Goal: Task Accomplishment & Management: Complete application form

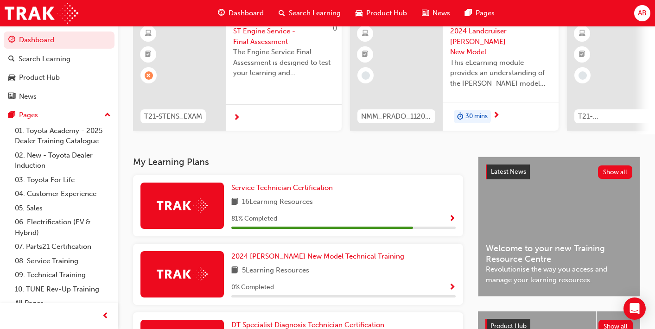
scroll to position [81, 0]
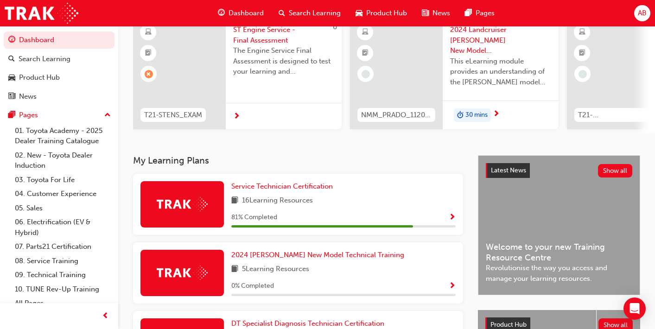
click at [191, 203] on img at bounding box center [182, 204] width 51 height 14
click at [256, 189] on span "Service Technician Certification" at bounding box center [282, 186] width 102 height 8
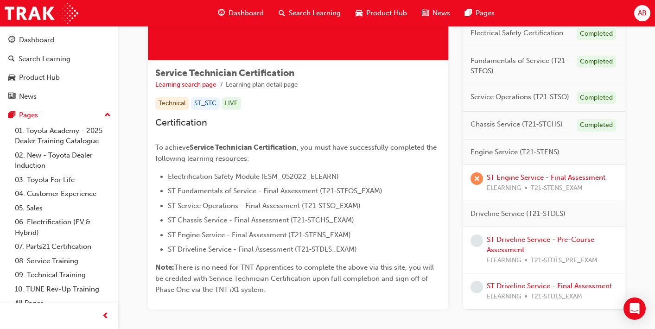
scroll to position [144, 0]
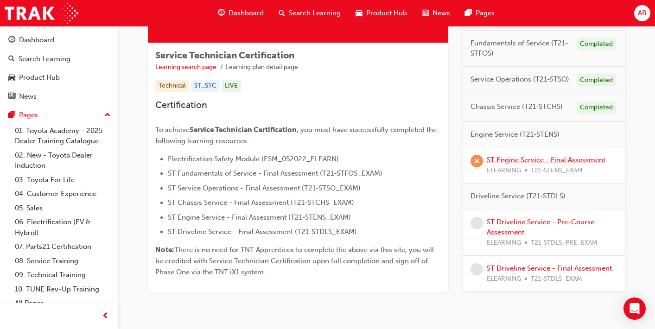
click at [551, 159] on link "ST Engine Service - Final Assessment" at bounding box center [546, 160] width 119 height 8
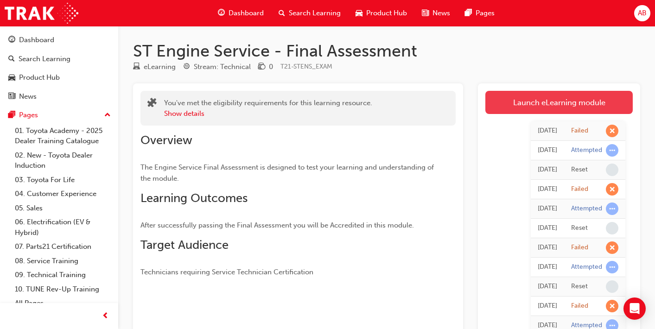
click at [589, 97] on link "Launch eLearning module" at bounding box center [558, 102] width 147 height 23
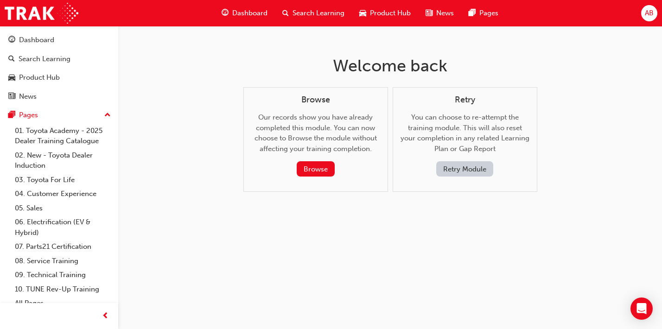
click at [477, 165] on button "Retry Module" at bounding box center [464, 168] width 57 height 15
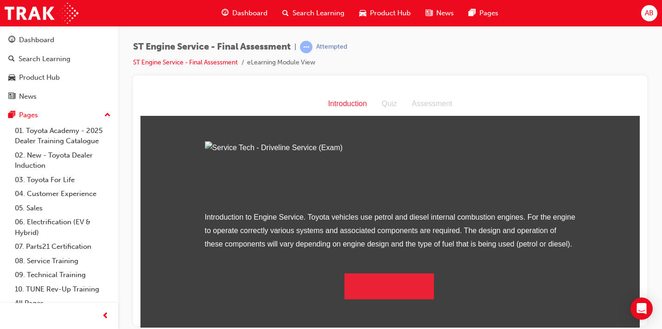
scroll to position [74, 0]
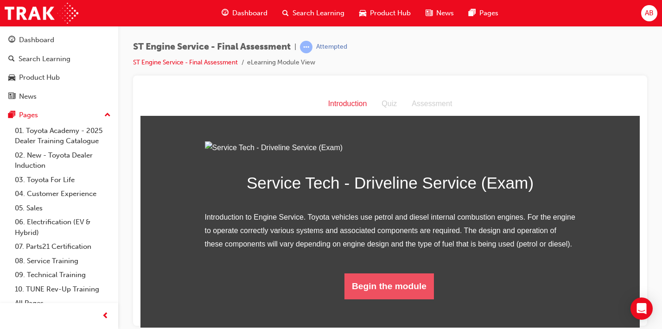
click at [369, 299] on button "Begin the module" at bounding box center [388, 286] width 89 height 26
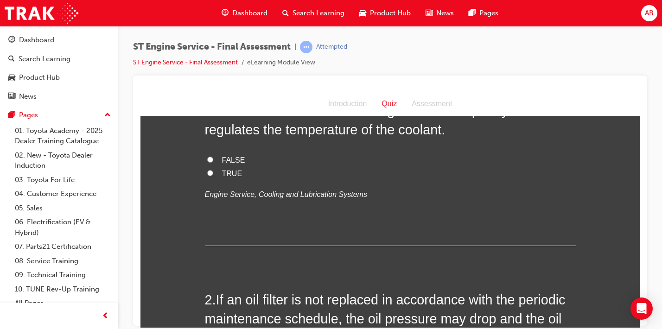
scroll to position [0, 0]
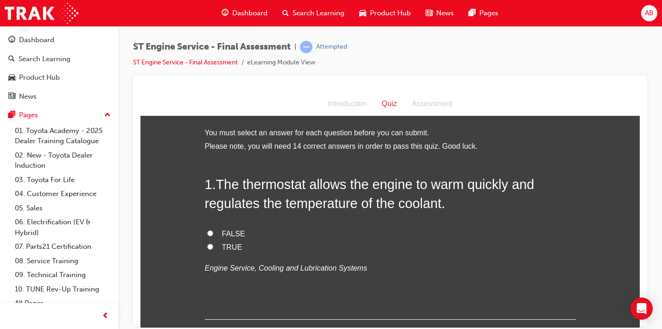
click at [225, 253] on label "TRUE" at bounding box center [390, 247] width 371 height 13
click at [213, 249] on input "TRUE" at bounding box center [210, 246] width 6 height 6
radio input "true"
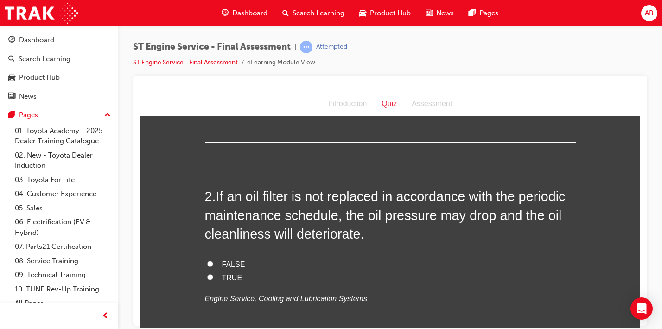
scroll to position [182, 0]
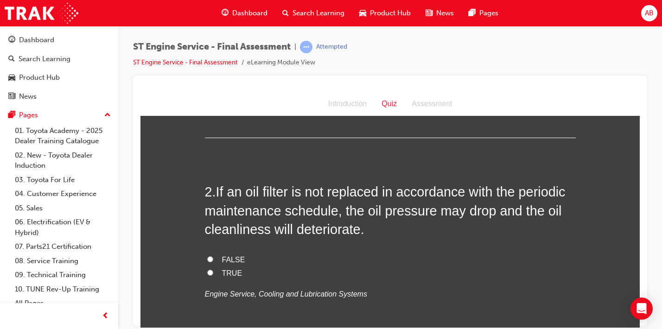
click at [207, 273] on input "TRUE" at bounding box center [210, 272] width 6 height 6
radio input "true"
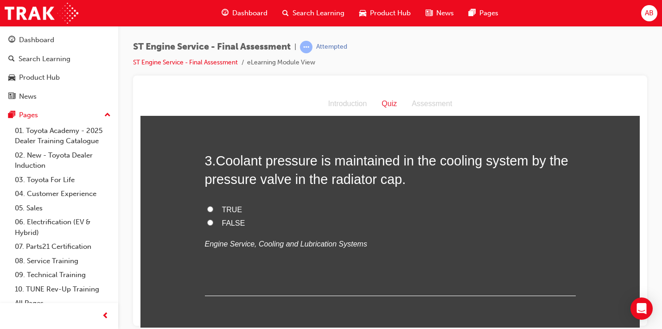
scroll to position [420, 0]
click at [222, 227] on span "FALSE" at bounding box center [233, 223] width 23 height 8
click at [213, 226] on input "FALSE" at bounding box center [210, 223] width 6 height 6
radio input "true"
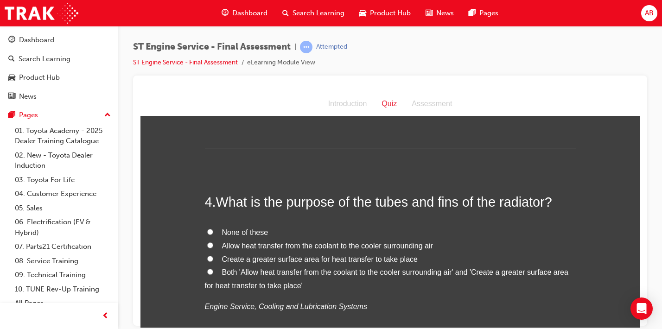
scroll to position [576, 0]
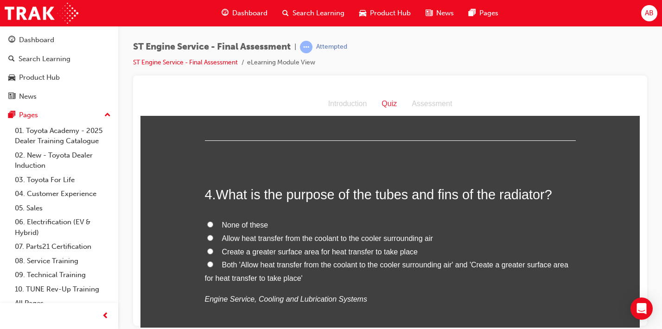
click at [273, 242] on span "Allow heat transfer from the coolant to the cooler surrounding air" at bounding box center [327, 238] width 211 height 8
click at [213, 241] on input "Allow heat transfer from the coolant to the cooler surrounding air" at bounding box center [210, 238] width 6 height 6
radio input "true"
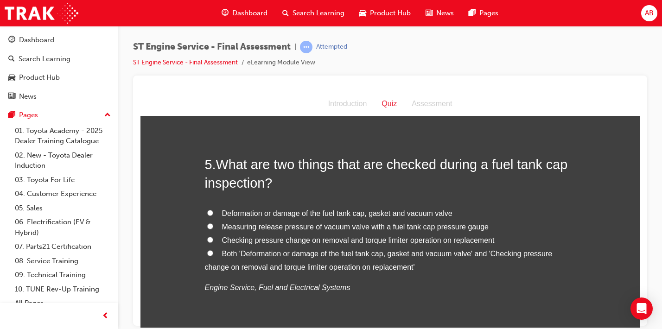
scroll to position [820, 0]
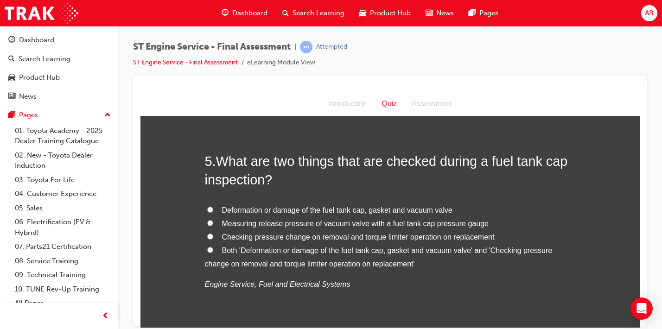
click at [272, 255] on label "Both 'Deformation or damage of the fuel tank cap, gasket and vacuum valve' and …" at bounding box center [390, 257] width 371 height 27
click at [213, 253] on input "Both 'Deformation or damage of the fuel tank cap, gasket and vacuum valve' and …" at bounding box center [210, 250] width 6 height 6
radio input "true"
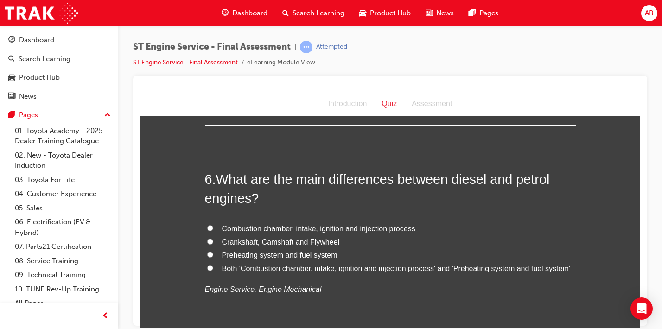
scroll to position [1034, 0]
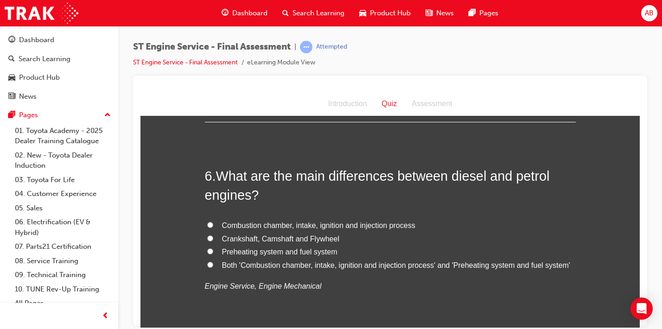
click at [266, 267] on span "Both 'Combustion chamber, intake, ignition and injection process' and 'Preheati…" at bounding box center [396, 265] width 348 height 8
click at [213, 267] on input "Both 'Combustion chamber, intake, ignition and injection process' and 'Preheati…" at bounding box center [210, 264] width 6 height 6
radio input "true"
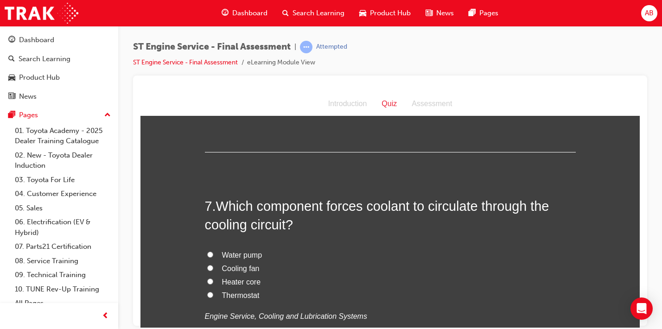
scroll to position [1226, 0]
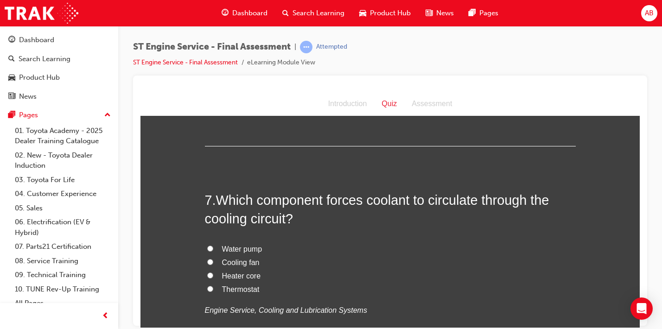
click at [246, 246] on span "Water pump" at bounding box center [242, 249] width 40 height 8
click at [213, 246] on input "Water pump" at bounding box center [210, 248] width 6 height 6
radio input "true"
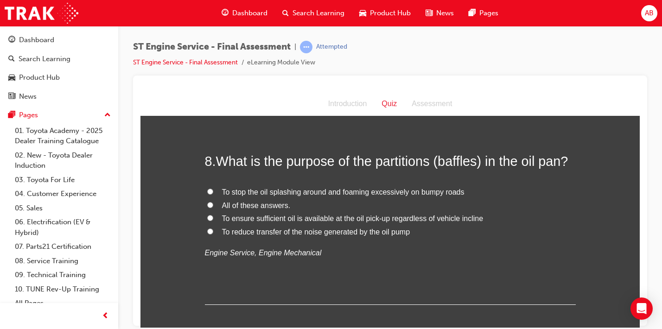
scroll to position [1483, 0]
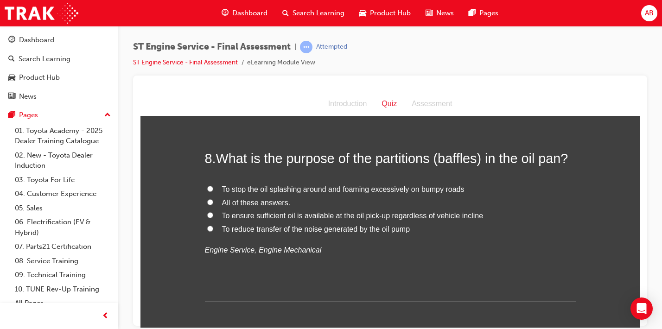
click at [258, 204] on span "All of these answers." at bounding box center [256, 202] width 69 height 8
click at [213, 204] on input "All of these answers." at bounding box center [210, 202] width 6 height 6
radio input "true"
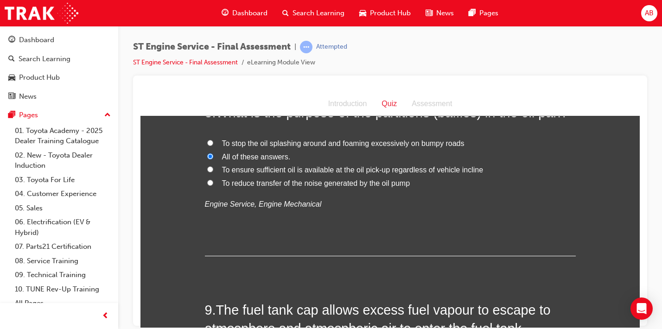
scroll to position [1530, 0]
click at [256, 156] on span "All of these answers." at bounding box center [256, 156] width 69 height 8
click at [213, 156] on input "All of these answers." at bounding box center [210, 156] width 6 height 6
click at [252, 169] on span "To ensure sufficient oil is available at the oil pick-up regardless of vehicle …" at bounding box center [352, 169] width 261 height 8
click at [213, 169] on input "To ensure sufficient oil is available at the oil pick-up regardless of vehicle …" at bounding box center [210, 168] width 6 height 6
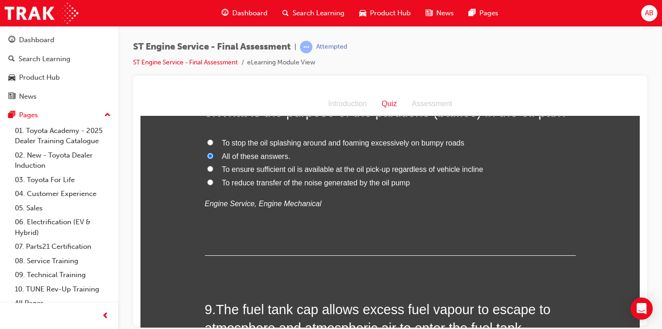
radio input "true"
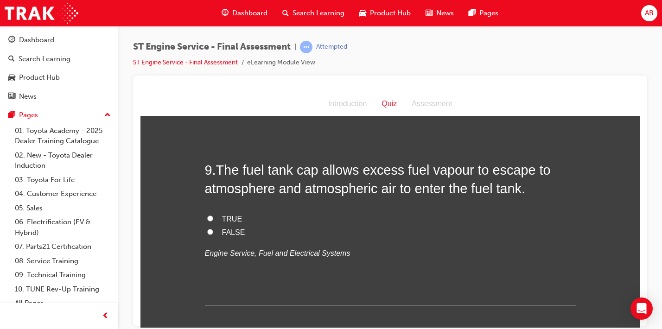
scroll to position [1670, 0]
click at [216, 220] on label "TRUE" at bounding box center [390, 217] width 371 height 13
click at [213, 220] on input "TRUE" at bounding box center [210, 217] width 6 height 6
radio input "true"
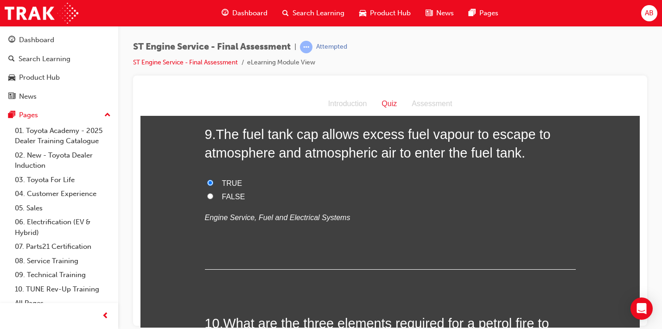
scroll to position [1706, 0]
click at [227, 198] on span "FALSE" at bounding box center [233, 195] width 23 height 8
click at [213, 198] on input "FALSE" at bounding box center [210, 195] width 6 height 6
radio input "true"
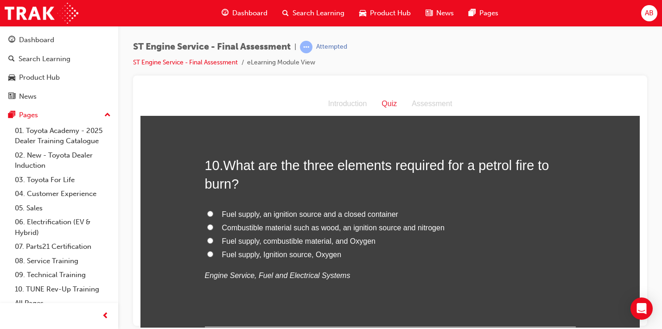
scroll to position [1869, 0]
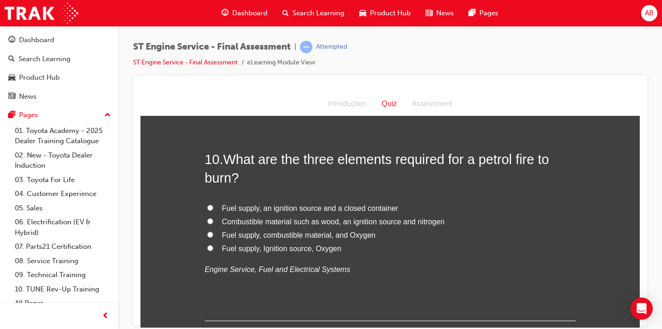
click at [251, 250] on span "Fuel supply, Ignition source, Oxygen" at bounding box center [282, 248] width 120 height 8
click at [213, 250] on input "Fuel supply, Ignition source, Oxygen" at bounding box center [210, 248] width 6 height 6
radio input "true"
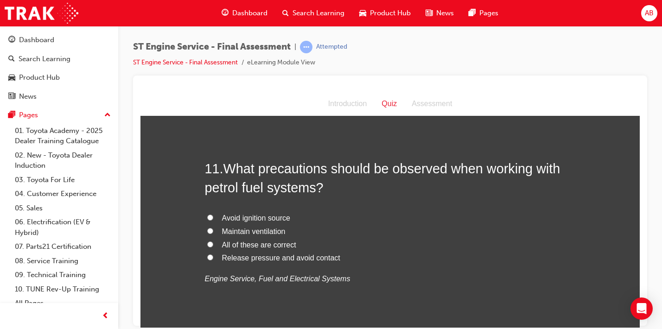
scroll to position [2082, 0]
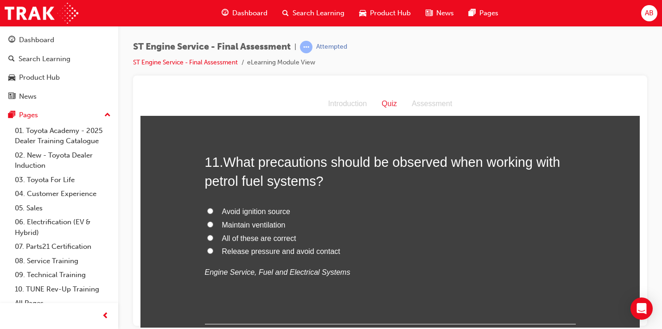
click at [270, 212] on span "Avoid ignition source" at bounding box center [256, 211] width 68 height 8
click at [213, 212] on input "Avoid ignition source" at bounding box center [210, 211] width 6 height 6
radio input "true"
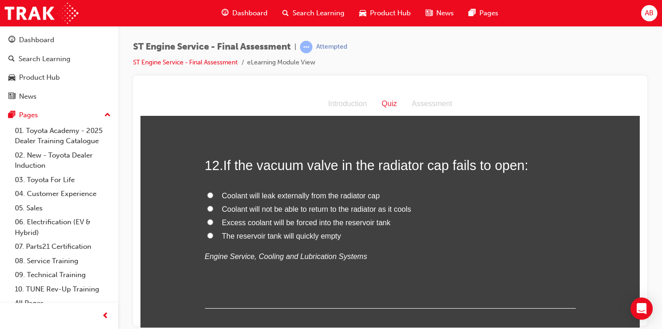
scroll to position [2295, 0]
click at [239, 210] on span "Coolant will not be able to return to the radiator as it cools" at bounding box center [316, 208] width 189 height 8
click at [213, 210] on input "Coolant will not be able to return to the radiator as it cools" at bounding box center [210, 208] width 6 height 6
radio input "true"
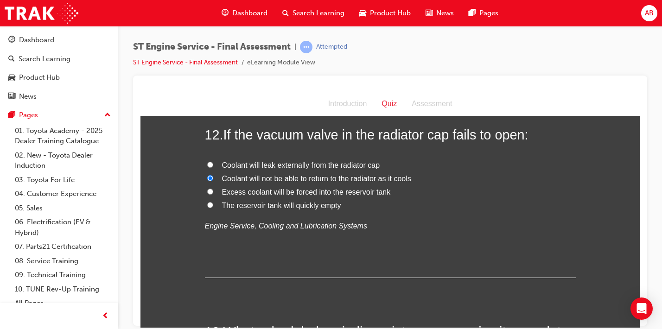
scroll to position [2324, 0]
click at [268, 192] on span "Excess coolant will be forced into the reservoir tank" at bounding box center [306, 193] width 169 height 8
click at [213, 192] on input "Excess coolant will be forced into the reservoir tank" at bounding box center [210, 192] width 6 height 6
radio input "true"
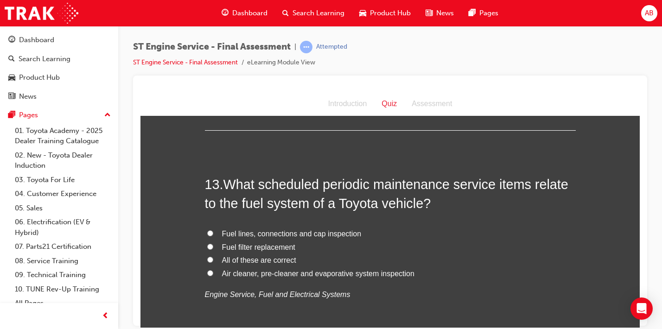
scroll to position [2477, 0]
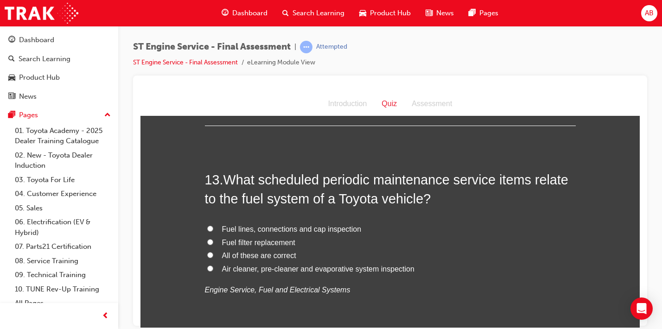
click at [265, 246] on span "Fuel filter replacement" at bounding box center [258, 242] width 73 height 8
click at [213, 245] on input "Fuel filter replacement" at bounding box center [210, 242] width 6 height 6
radio input "true"
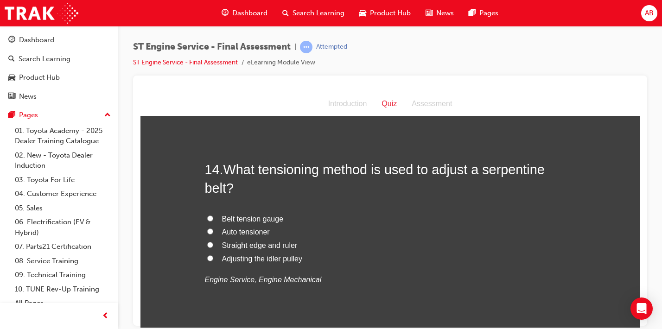
scroll to position [2709, 0]
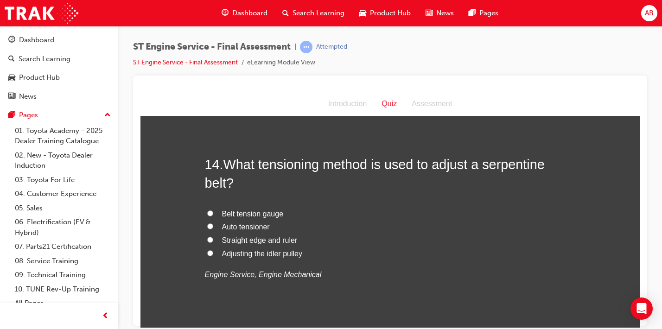
click at [264, 210] on span "Belt tension gauge" at bounding box center [253, 214] width 62 height 8
click at [213, 210] on input "Belt tension gauge" at bounding box center [210, 213] width 6 height 6
radio input "true"
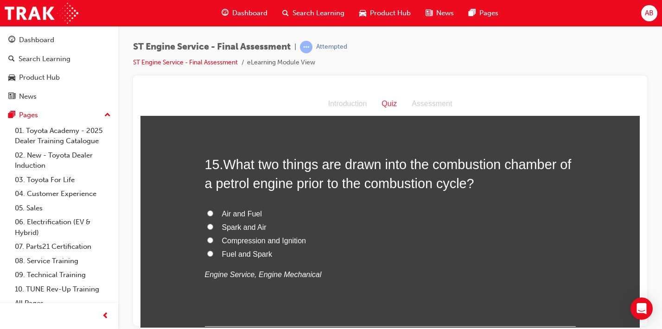
scroll to position [2925, 0]
click at [229, 244] on span "Compression and Ignition" at bounding box center [264, 240] width 84 height 8
click at [213, 242] on input "Compression and Ignition" at bounding box center [210, 239] width 6 height 6
radio input "true"
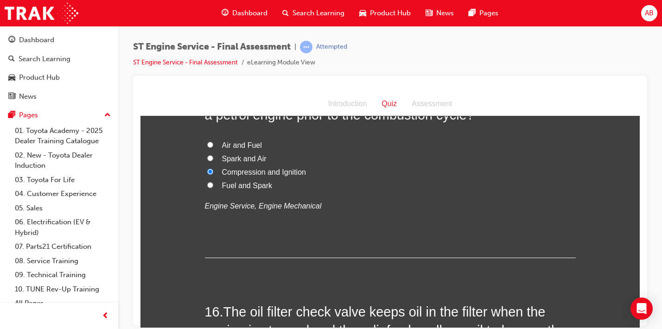
scroll to position [2992, 0]
click at [248, 186] on span "Fuel and Spark" at bounding box center [247, 186] width 51 height 8
click at [213, 186] on input "Fuel and Spark" at bounding box center [210, 185] width 6 height 6
radio input "true"
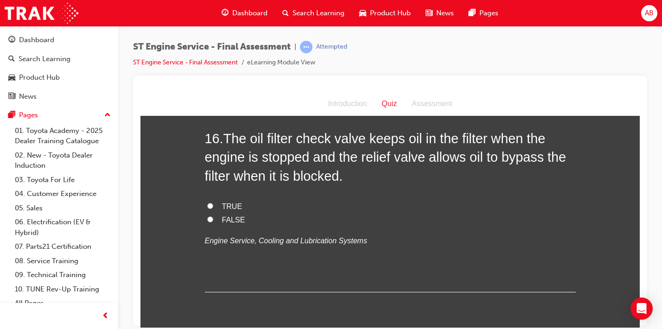
scroll to position [3164, 0]
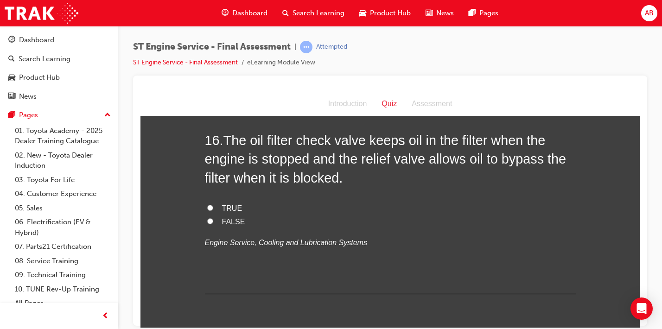
click at [235, 210] on span "TRUE" at bounding box center [232, 208] width 20 height 8
click at [213, 210] on input "TRUE" at bounding box center [210, 207] width 6 height 6
radio input "true"
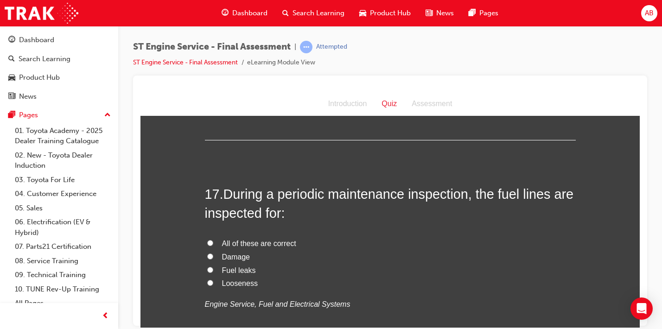
scroll to position [3327, 0]
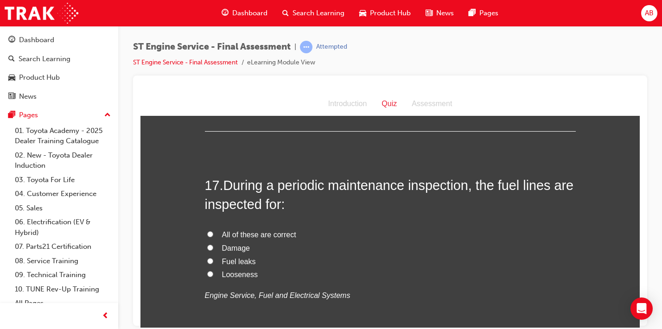
click at [235, 236] on span "All of these are correct" at bounding box center [259, 234] width 74 height 8
click at [213, 236] on input "All of these are correct" at bounding box center [210, 234] width 6 height 6
radio input "true"
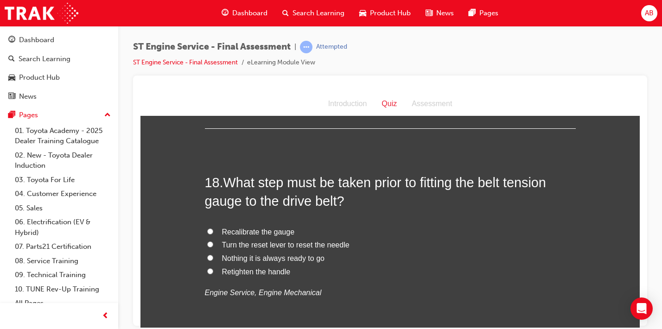
scroll to position [3548, 0]
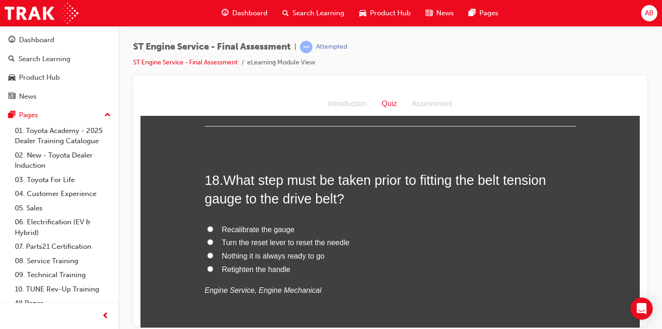
click at [259, 234] on label "Recalibrate the gauge" at bounding box center [390, 229] width 371 height 13
click at [213, 232] on input "Recalibrate the gauge" at bounding box center [210, 229] width 6 height 6
radio input "true"
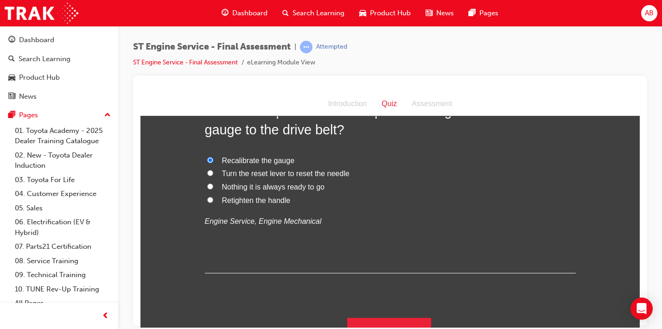
scroll to position [3633, 0]
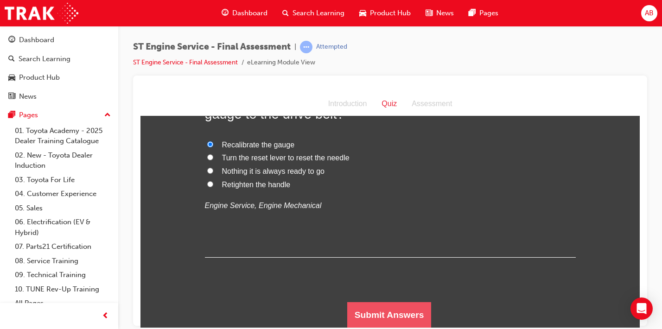
click at [371, 317] on button "Submit Answers" at bounding box center [389, 315] width 84 height 26
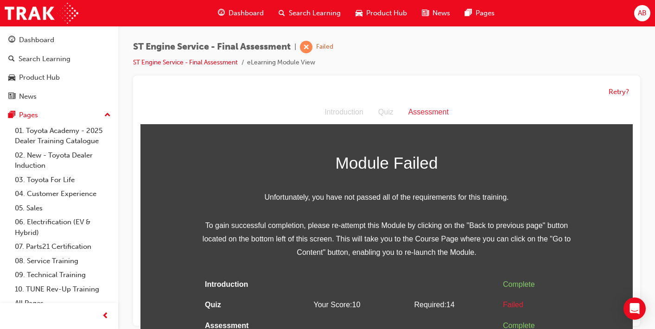
scroll to position [7, 0]
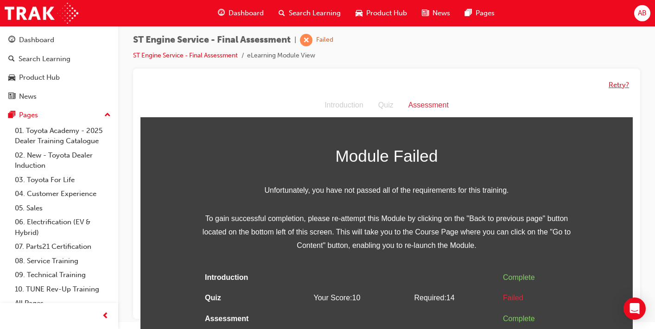
click at [624, 85] on button "Retry?" at bounding box center [619, 85] width 20 height 11
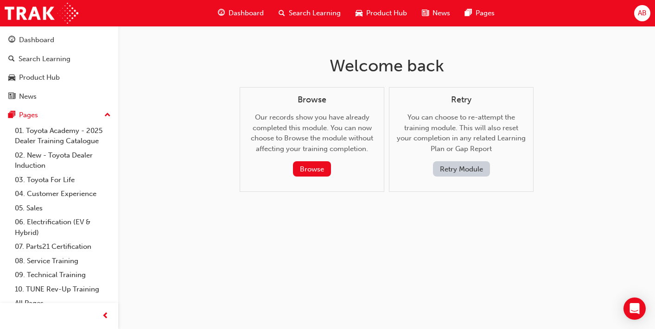
scroll to position [0, 0]
click at [477, 170] on button "Retry Module" at bounding box center [464, 168] width 57 height 15
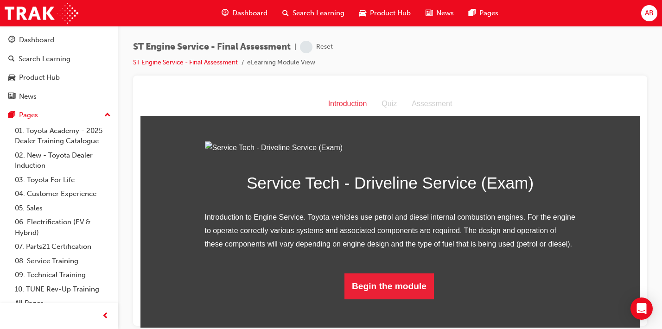
scroll to position [74, 0]
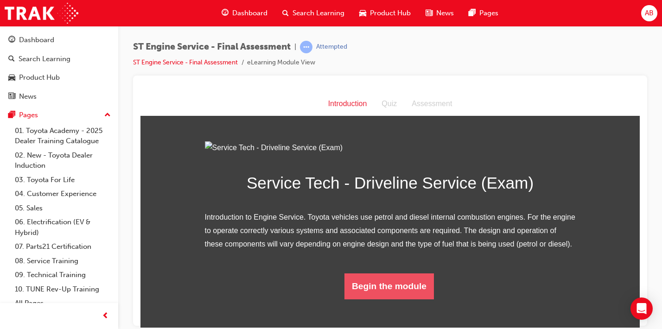
click at [354, 299] on button "Begin the module" at bounding box center [388, 286] width 89 height 26
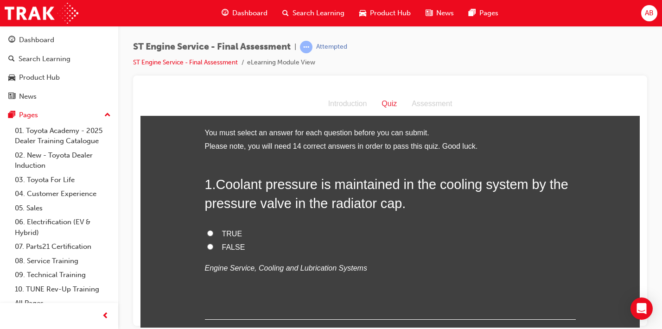
click at [222, 235] on span "TRUE" at bounding box center [232, 233] width 20 height 8
click at [213, 235] on input "TRUE" at bounding box center [210, 233] width 6 height 6
radio input "true"
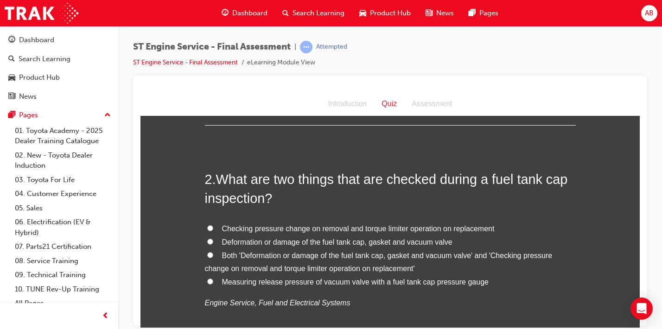
scroll to position [192, 0]
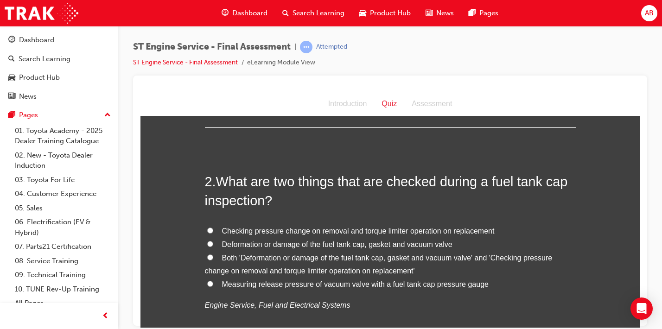
click at [243, 248] on label "Deformation or damage of the fuel tank cap, gasket and vacuum valve" at bounding box center [390, 244] width 371 height 13
click at [213, 247] on input "Deformation or damage of the fuel tank cap, gasket and vacuum valve" at bounding box center [210, 244] width 6 height 6
radio input "true"
click at [286, 233] on span "Checking pressure change on removal and torque limiter operation on replacement" at bounding box center [358, 231] width 273 height 8
click at [213, 233] on input "Checking pressure change on removal and torque limiter operation on replacement" at bounding box center [210, 230] width 6 height 6
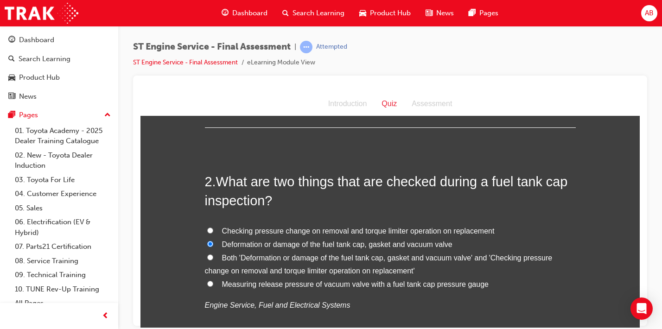
radio input "true"
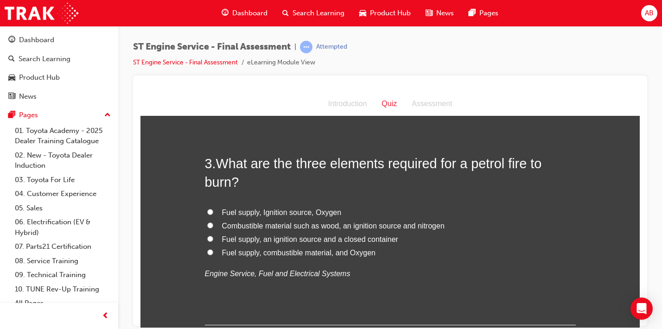
scroll to position [440, 0]
click at [268, 251] on span "Fuel supply, combustible material, and Oxygen" at bounding box center [298, 252] width 153 height 8
click at [213, 251] on input "Fuel supply, combustible material, and Oxygen" at bounding box center [210, 251] width 6 height 6
radio input "true"
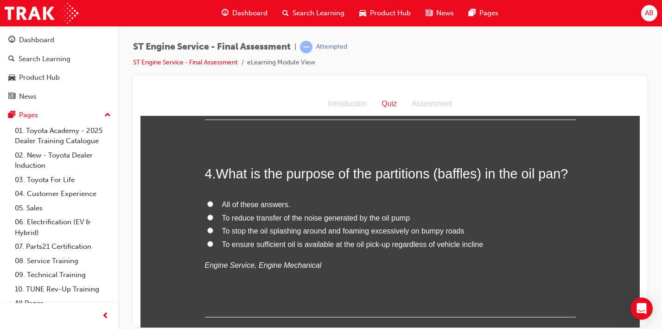
scroll to position [646, 0]
click at [253, 207] on span "All of these answers." at bounding box center [256, 203] width 69 height 8
click at [213, 206] on input "All of these answers." at bounding box center [210, 203] width 6 height 6
radio input "true"
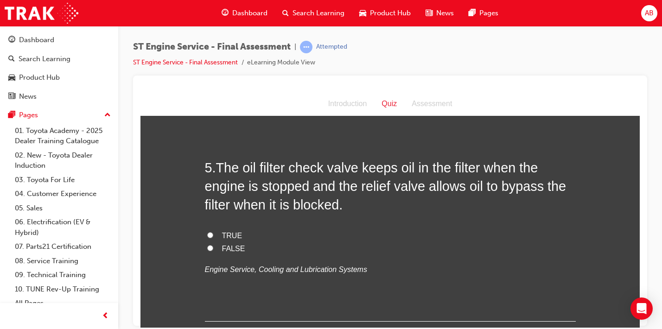
scroll to position [859, 0]
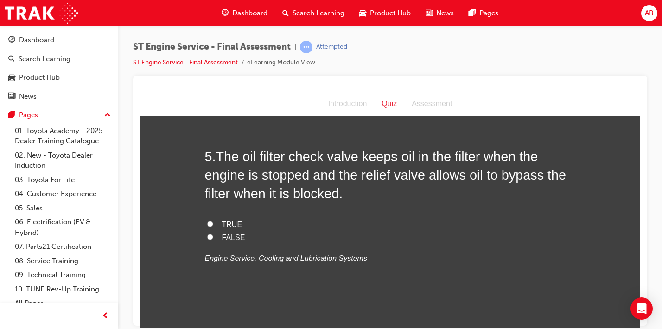
click at [223, 226] on span "TRUE" at bounding box center [232, 224] width 20 height 8
click at [213, 226] on input "TRUE" at bounding box center [210, 224] width 6 height 6
radio input "true"
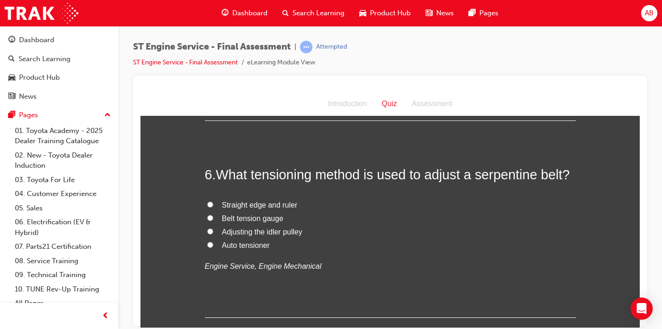
scroll to position [1050, 0]
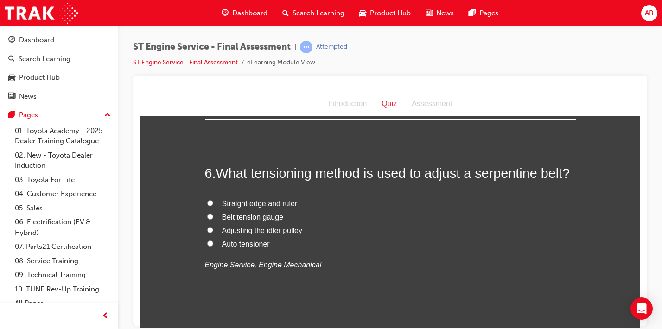
click at [226, 213] on span "Belt tension gauge" at bounding box center [253, 217] width 62 height 8
click at [213, 213] on input "Belt tension gauge" at bounding box center [210, 216] width 6 height 6
radio input "true"
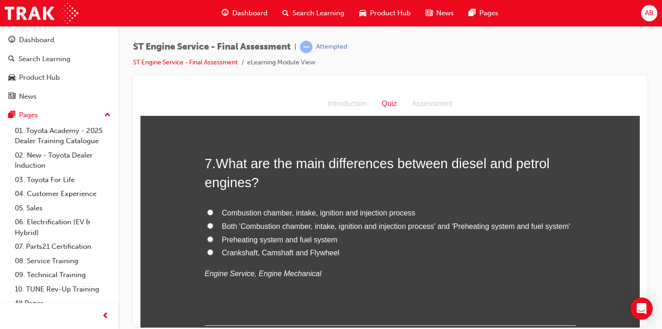
scroll to position [1261, 0]
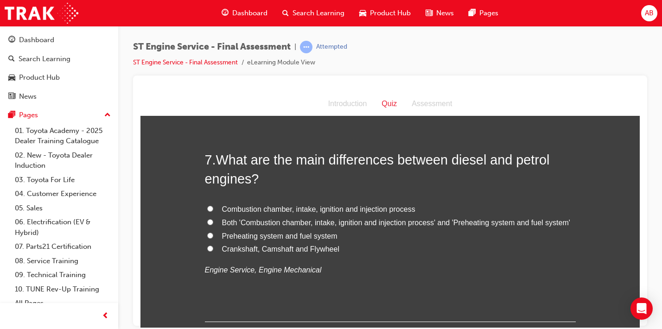
click at [240, 225] on span "Both 'Combustion chamber, intake, ignition and injection process' and 'Preheati…" at bounding box center [396, 222] width 348 height 8
click at [213, 225] on input "Both 'Combustion chamber, intake, ignition and injection process' and 'Preheati…" at bounding box center [210, 222] width 6 height 6
radio input "true"
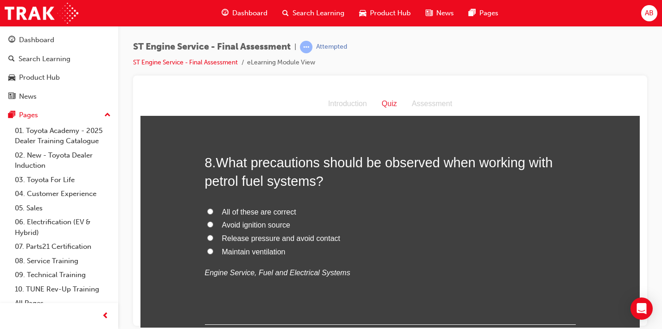
scroll to position [1475, 0]
click at [241, 225] on span "Avoid ignition source" at bounding box center [256, 224] width 68 height 8
click at [213, 225] on input "Avoid ignition source" at bounding box center [210, 223] width 6 height 6
radio input "true"
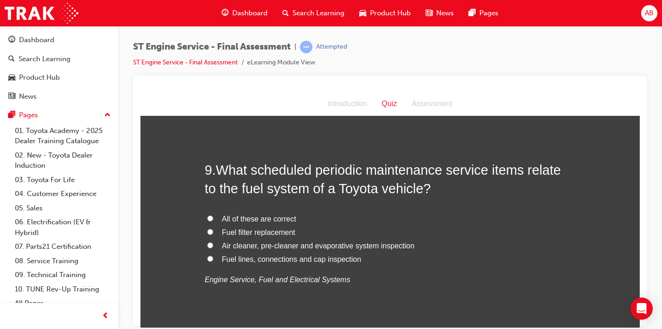
scroll to position [1698, 0]
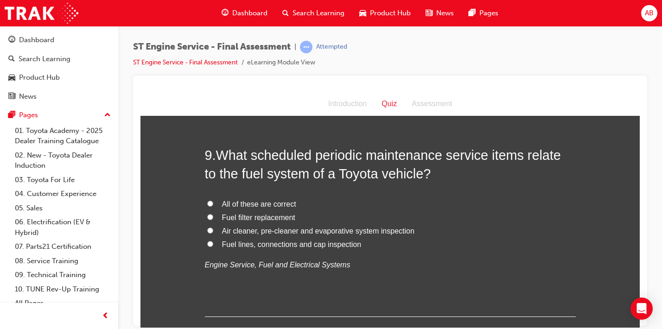
click at [249, 218] on span "Fuel filter replacement" at bounding box center [258, 217] width 73 height 8
click at [213, 218] on input "Fuel filter replacement" at bounding box center [210, 217] width 6 height 6
radio input "true"
click at [253, 204] on span "All of these are correct" at bounding box center [259, 204] width 74 height 8
click at [213, 204] on input "All of these are correct" at bounding box center [210, 203] width 6 height 6
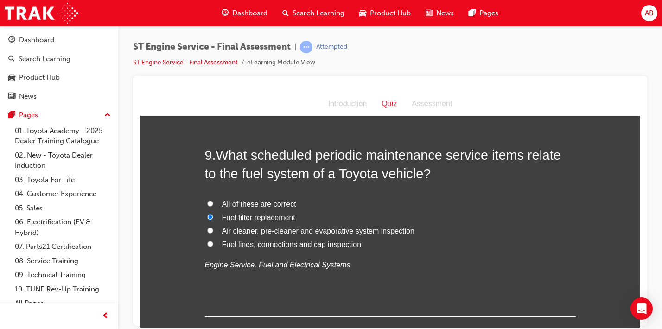
radio input "true"
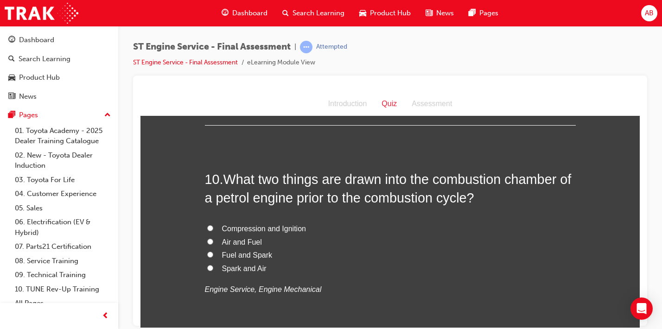
scroll to position [1891, 0]
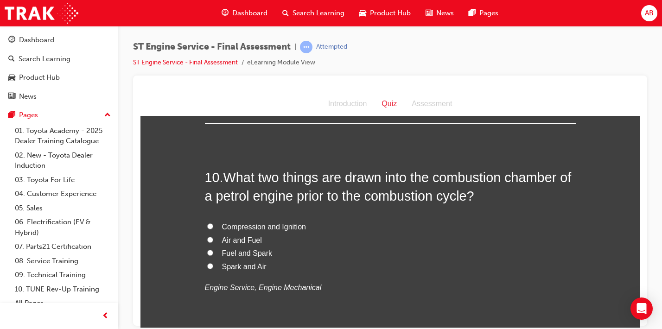
click at [224, 251] on span "Fuel and Spark" at bounding box center [247, 253] width 51 height 8
click at [213, 251] on input "Fuel and Spark" at bounding box center [210, 252] width 6 height 6
radio input "true"
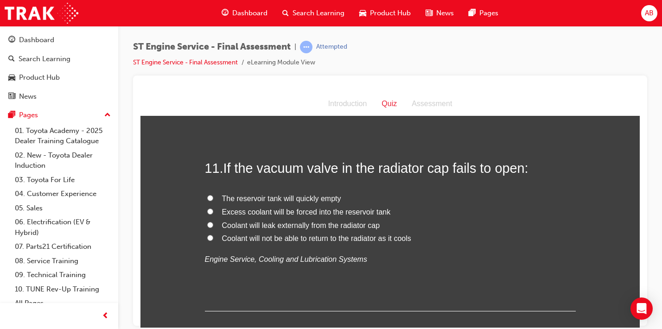
scroll to position [2120, 0]
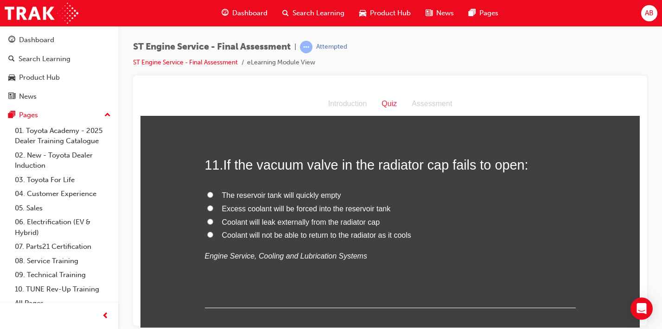
click at [326, 207] on span "Excess coolant will be forced into the reservoir tank" at bounding box center [306, 208] width 169 height 8
click at [213, 207] on input "Excess coolant will be forced into the reservoir tank" at bounding box center [210, 208] width 6 height 6
radio input "true"
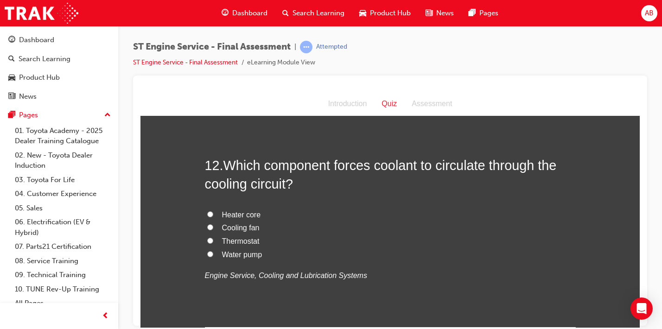
scroll to position [2318, 0]
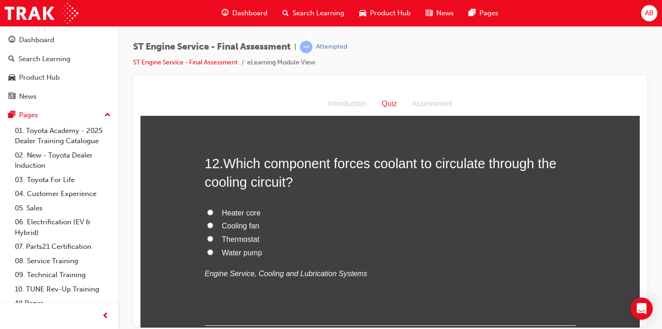
click at [227, 254] on span "Water pump" at bounding box center [242, 252] width 40 height 8
click at [213, 254] on input "Water pump" at bounding box center [210, 252] width 6 height 6
radio input "true"
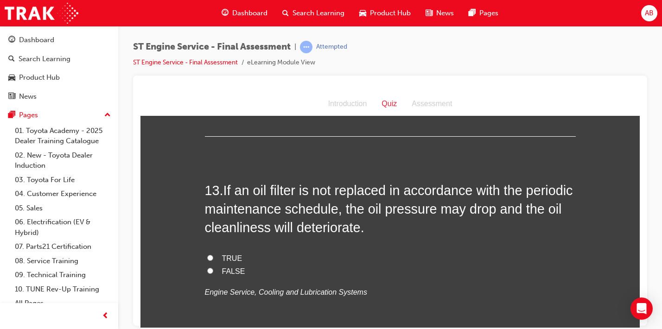
scroll to position [2517, 0]
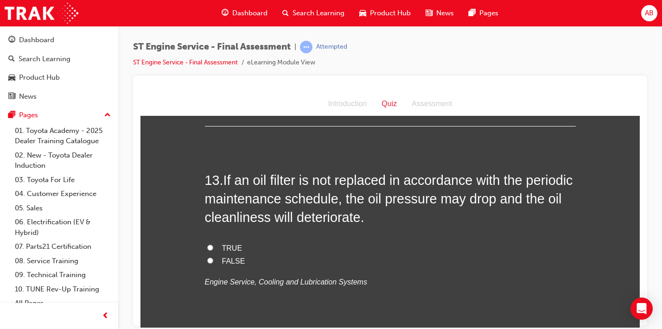
click at [232, 246] on span "TRUE" at bounding box center [232, 248] width 20 height 8
click at [213, 246] on input "TRUE" at bounding box center [210, 247] width 6 height 6
radio input "true"
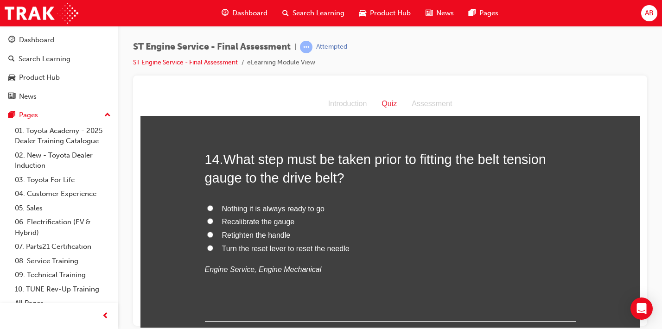
scroll to position [2746, 0]
click at [261, 223] on span "Recalibrate the gauge" at bounding box center [258, 221] width 73 height 8
click at [213, 223] on input "Recalibrate the gauge" at bounding box center [210, 220] width 6 height 6
radio input "true"
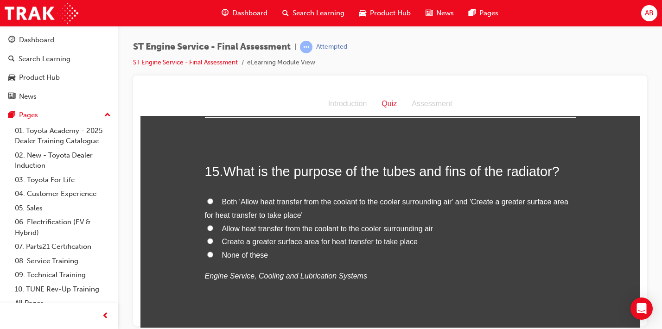
scroll to position [2953, 0]
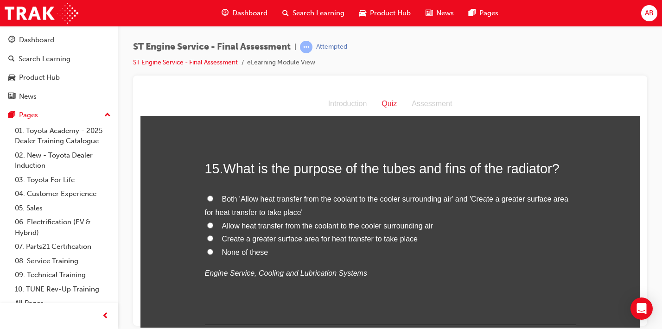
click at [254, 227] on span "Allow heat transfer from the coolant to the cooler surrounding air" at bounding box center [327, 226] width 211 height 8
click at [213, 227] on input "Allow heat transfer from the coolant to the cooler surrounding air" at bounding box center [210, 225] width 6 height 6
radio input "true"
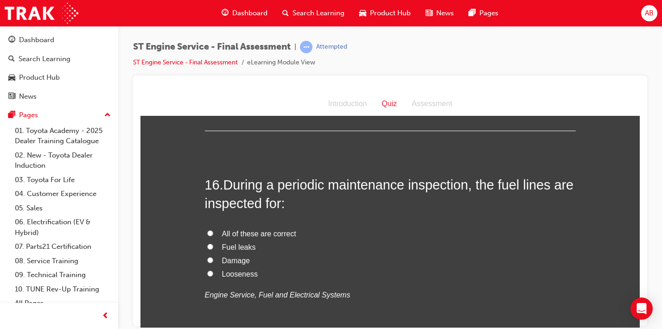
scroll to position [3150, 0]
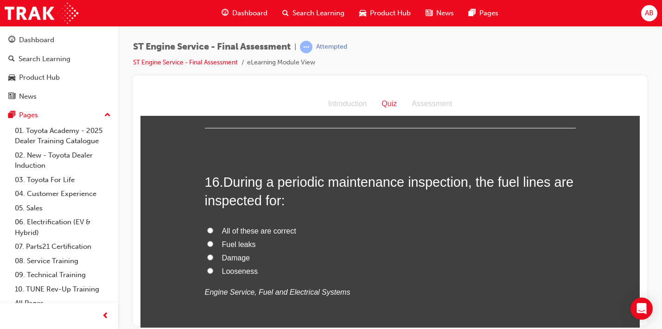
click at [245, 229] on span "All of these are correct" at bounding box center [259, 231] width 74 height 8
click at [213, 229] on input "All of these are correct" at bounding box center [210, 230] width 6 height 6
radio input "true"
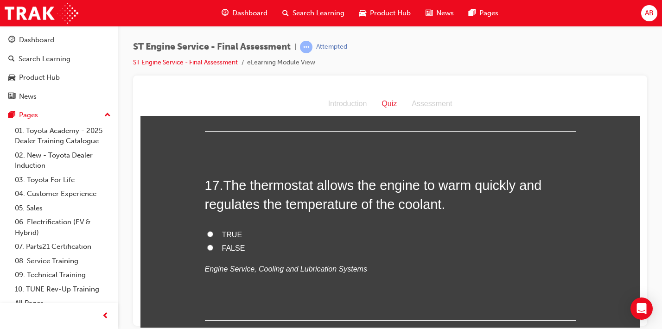
scroll to position [3365, 0]
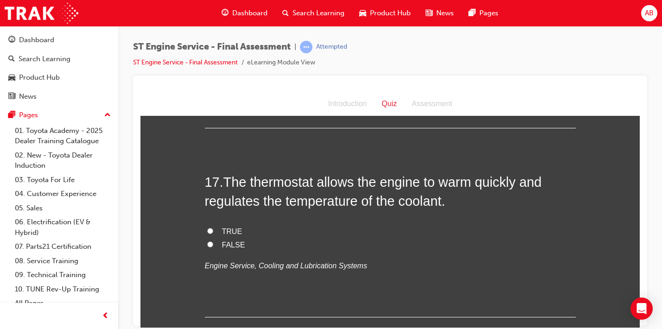
click at [232, 235] on span "TRUE" at bounding box center [232, 231] width 20 height 8
click at [213, 234] on input "TRUE" at bounding box center [210, 231] width 6 height 6
radio input "true"
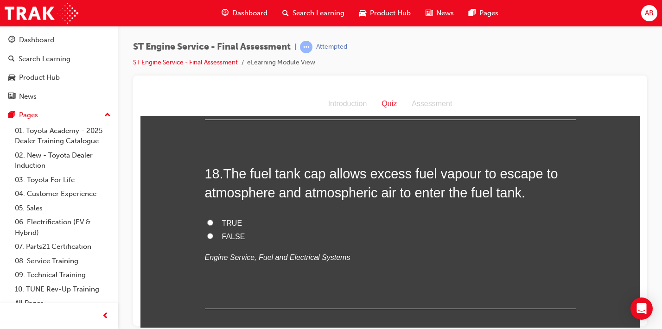
scroll to position [3566, 0]
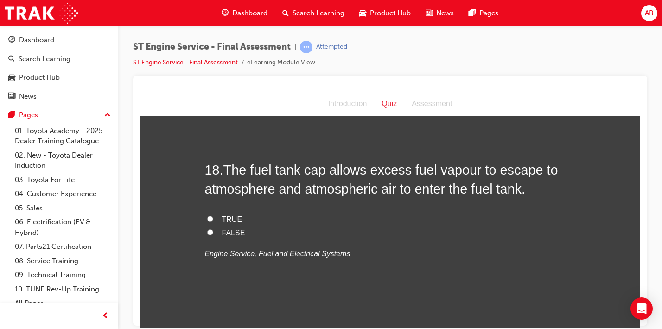
click at [217, 234] on label "FALSE" at bounding box center [390, 232] width 371 height 13
click at [213, 234] on input "FALSE" at bounding box center [210, 232] width 6 height 6
radio input "true"
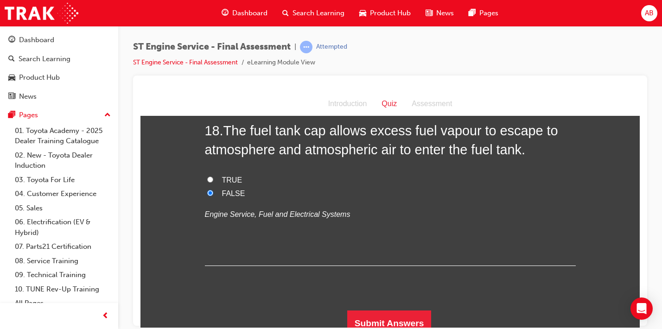
scroll to position [3614, 0]
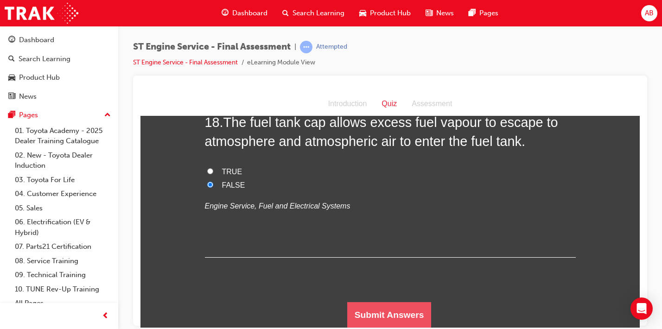
click at [364, 312] on button "Submit Answers" at bounding box center [389, 315] width 84 height 26
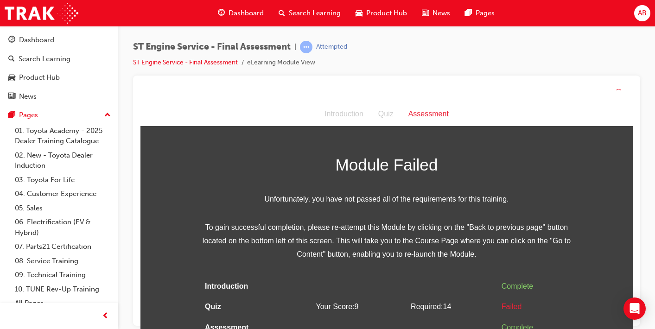
scroll to position [9, 0]
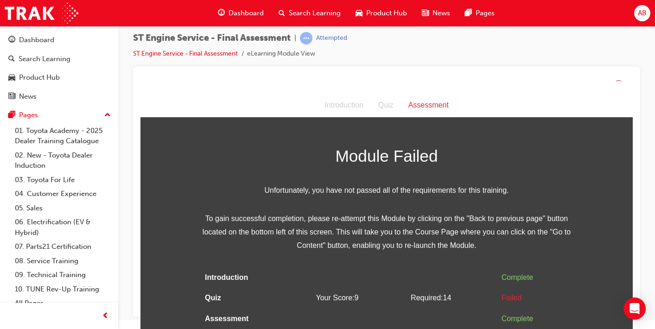
click at [382, 105] on div "Quiz" at bounding box center [386, 105] width 30 height 13
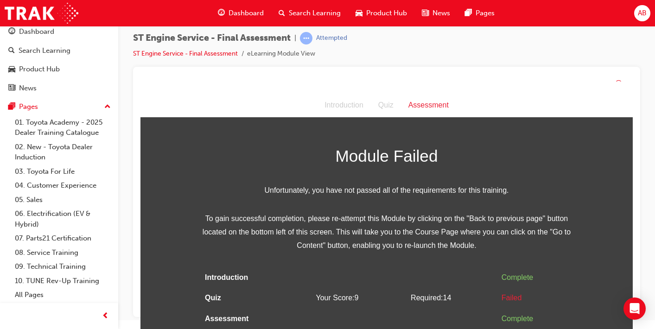
click at [245, 14] on span "Dashboard" at bounding box center [246, 13] width 35 height 11
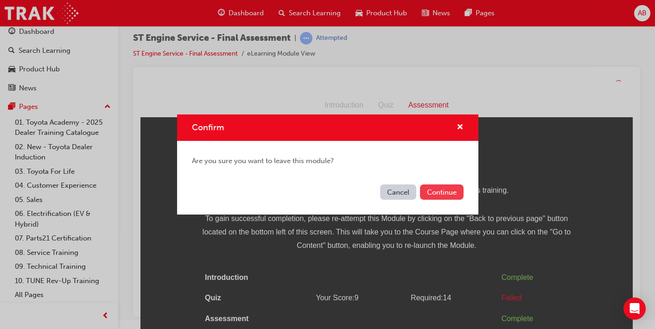
click at [441, 194] on button "Continue" at bounding box center [442, 192] width 44 height 15
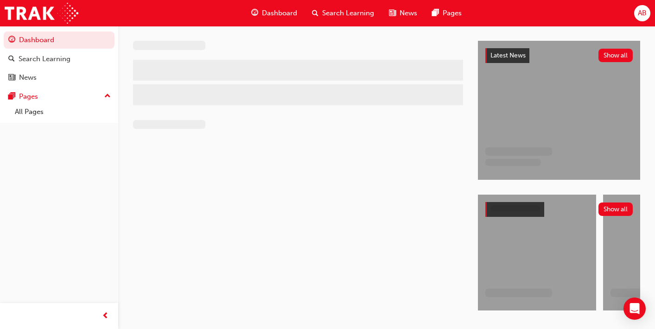
click at [270, 17] on span "Dashboard" at bounding box center [279, 13] width 35 height 11
click at [266, 11] on span "Dashboard" at bounding box center [279, 13] width 35 height 11
click at [20, 41] on link "Dashboard" at bounding box center [59, 40] width 111 height 17
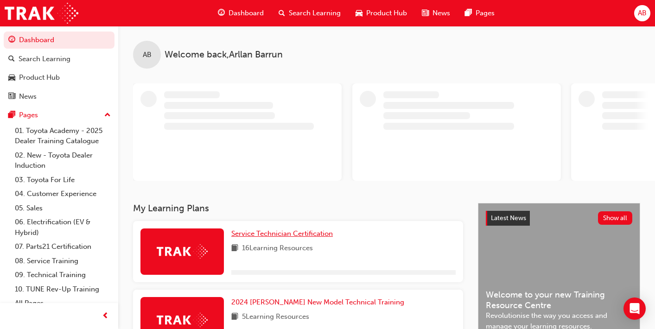
click at [280, 234] on span "Service Technician Certification" at bounding box center [282, 233] width 102 height 8
